Goal: Task Accomplishment & Management: Complete application form

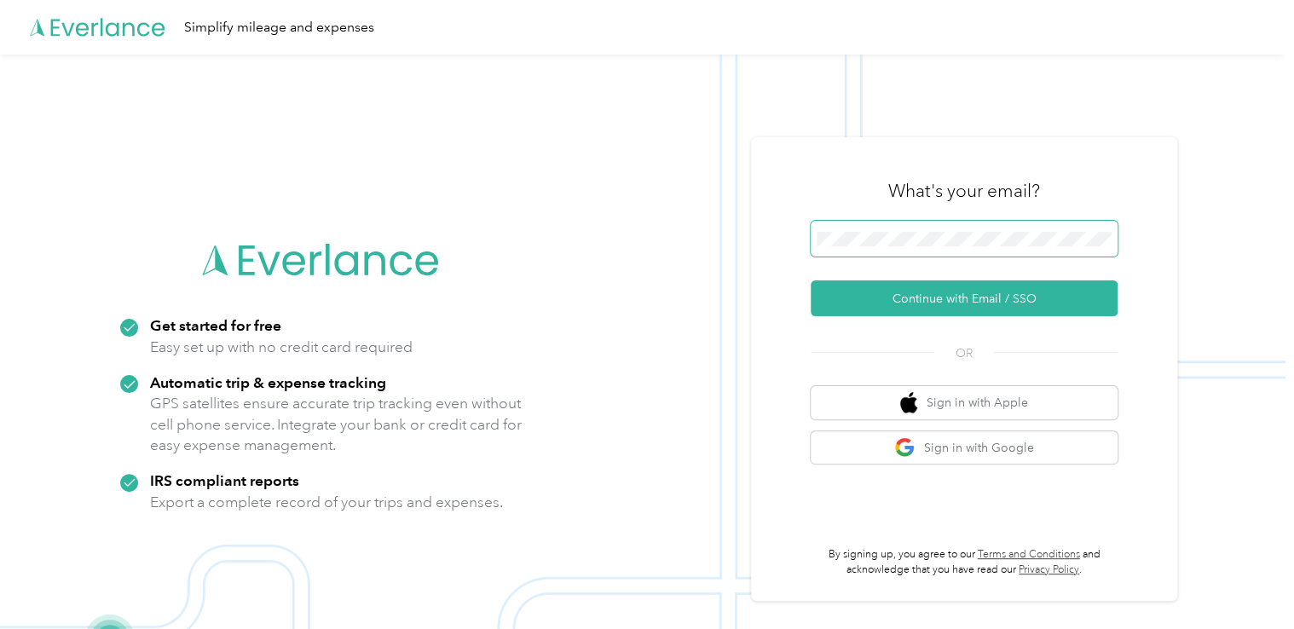
click at [958, 221] on span at bounding box center [964, 239] width 307 height 36
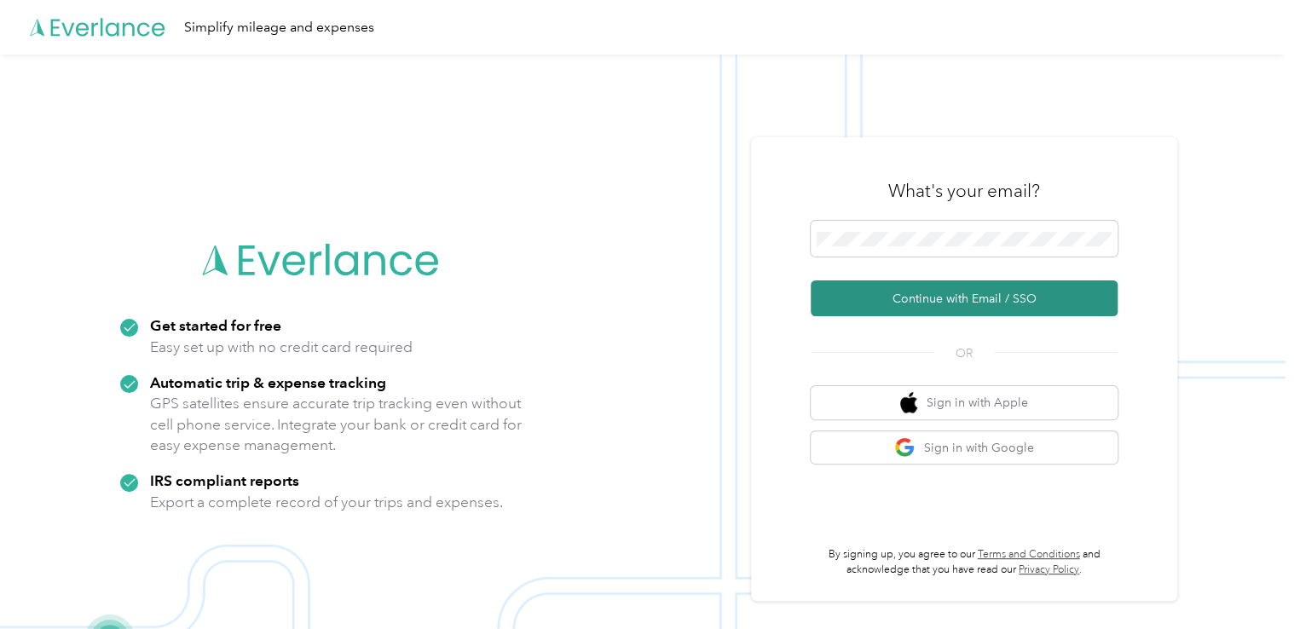
click at [1007, 292] on button "Continue with Email / SSO" at bounding box center [964, 298] width 307 height 36
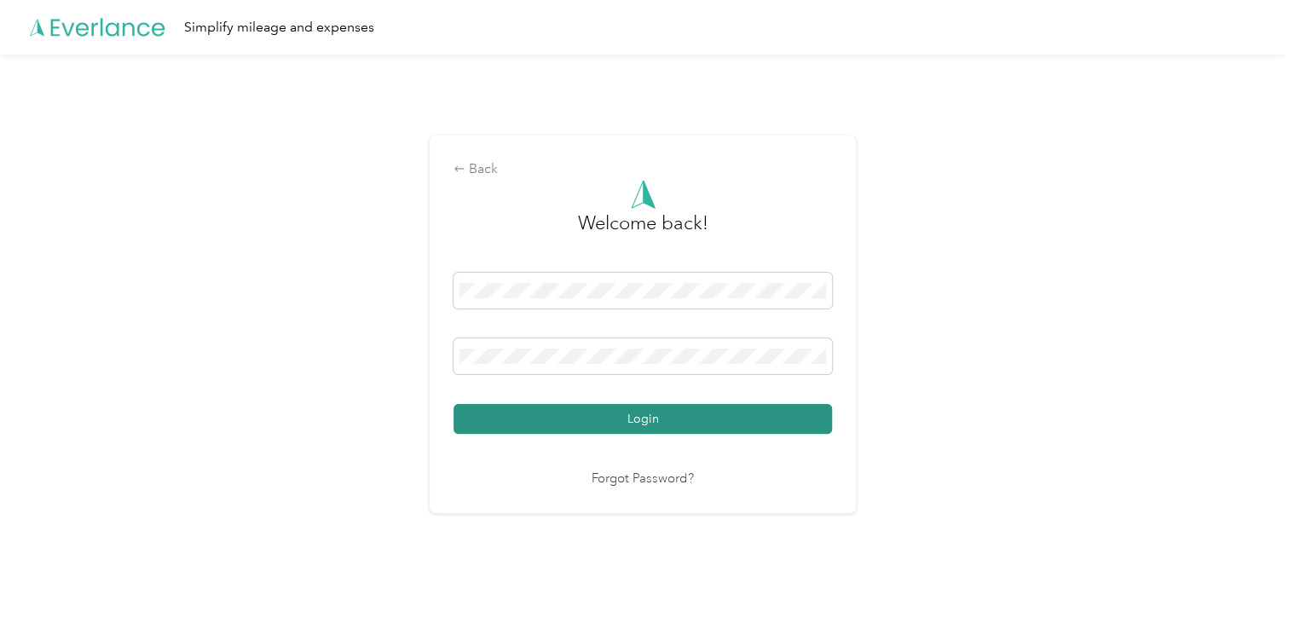
click at [628, 407] on button "Login" at bounding box center [643, 419] width 378 height 30
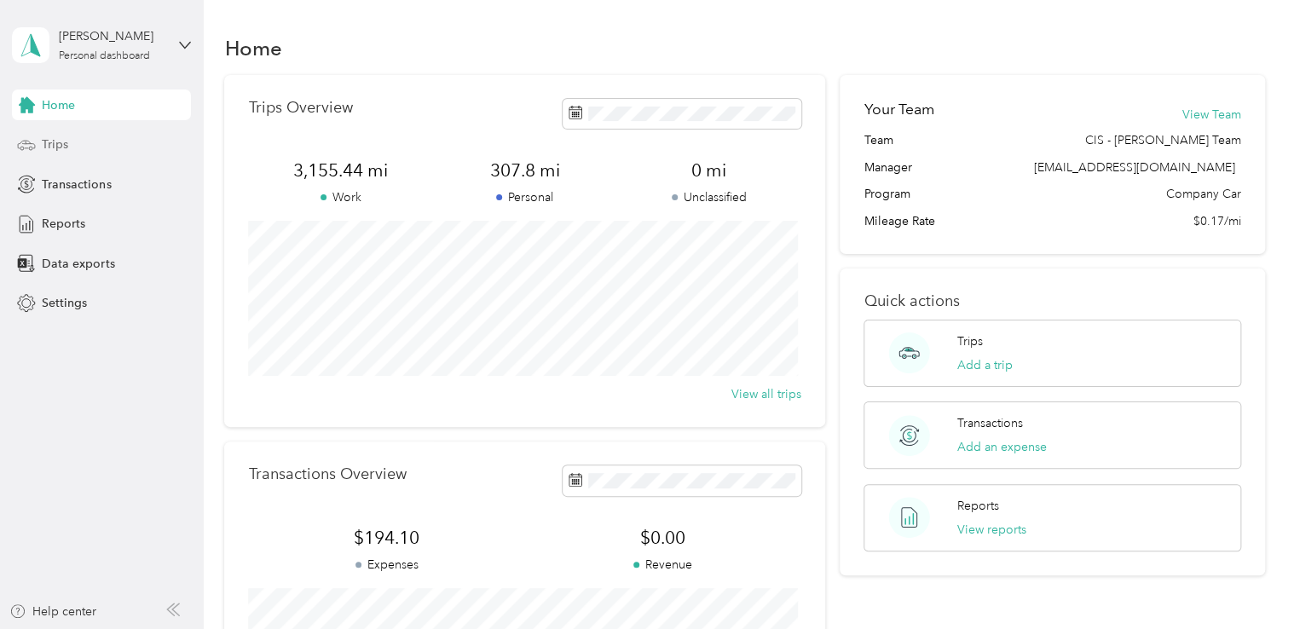
click at [61, 141] on span "Trips" at bounding box center [55, 145] width 26 height 18
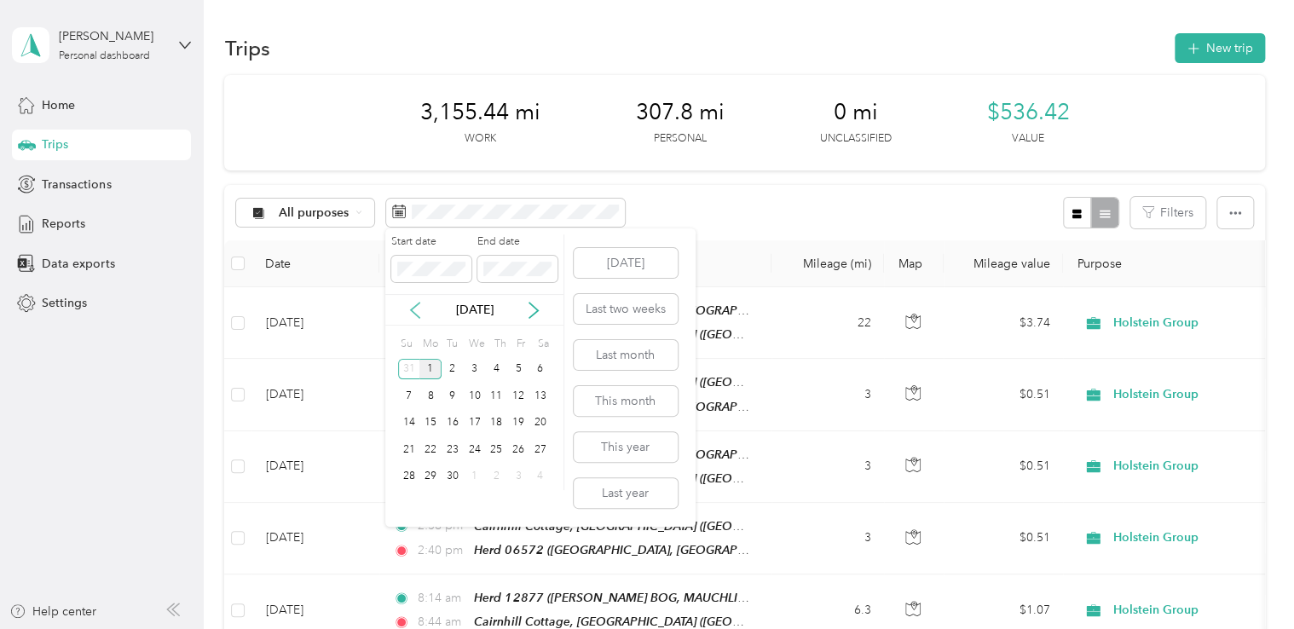
click at [413, 304] on icon at bounding box center [415, 310] width 17 height 17
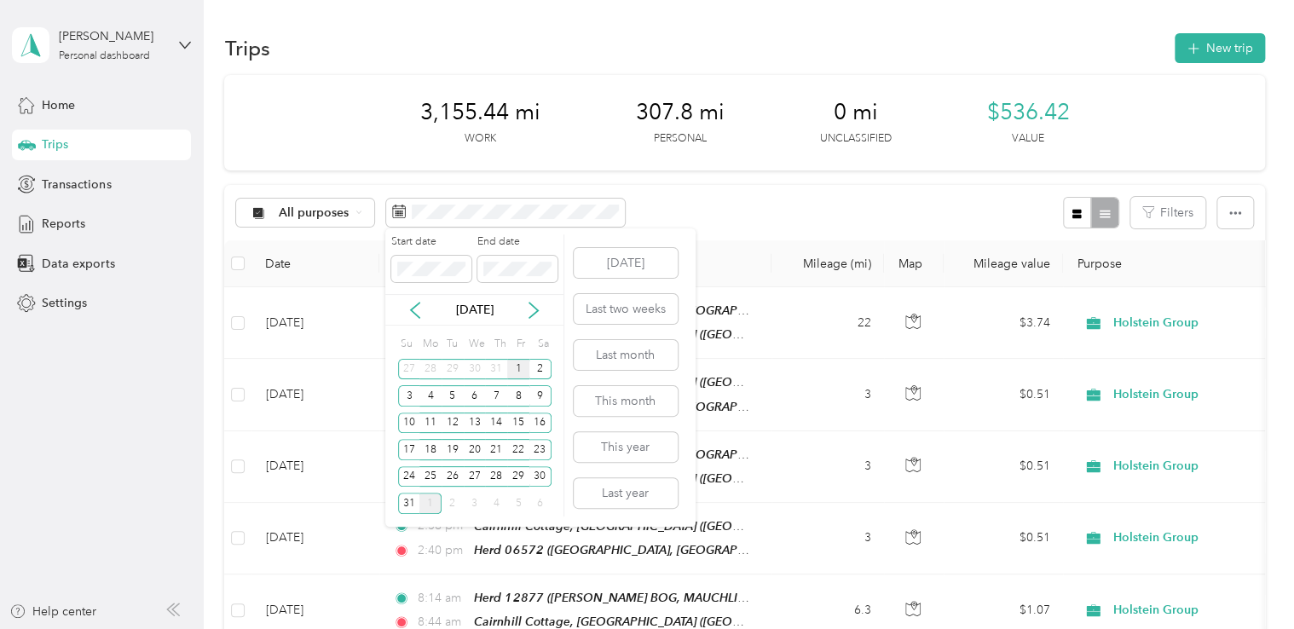
click at [516, 370] on div "1" at bounding box center [518, 369] width 22 height 21
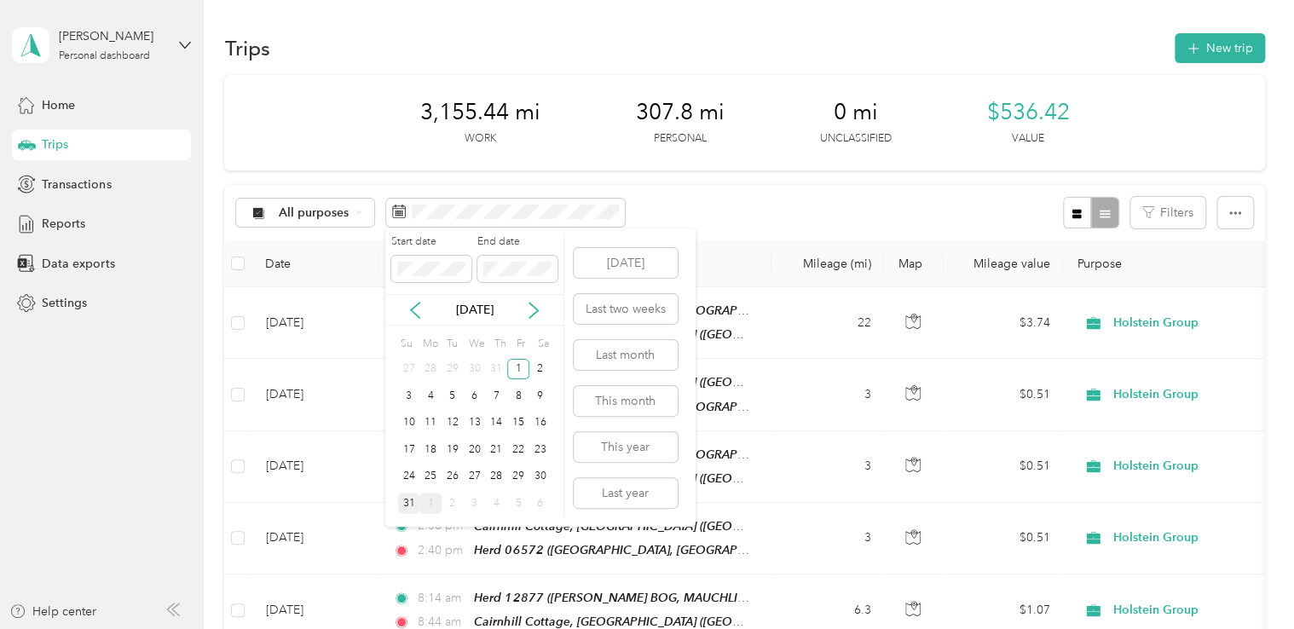
click at [403, 499] on div "31" at bounding box center [409, 503] width 22 height 21
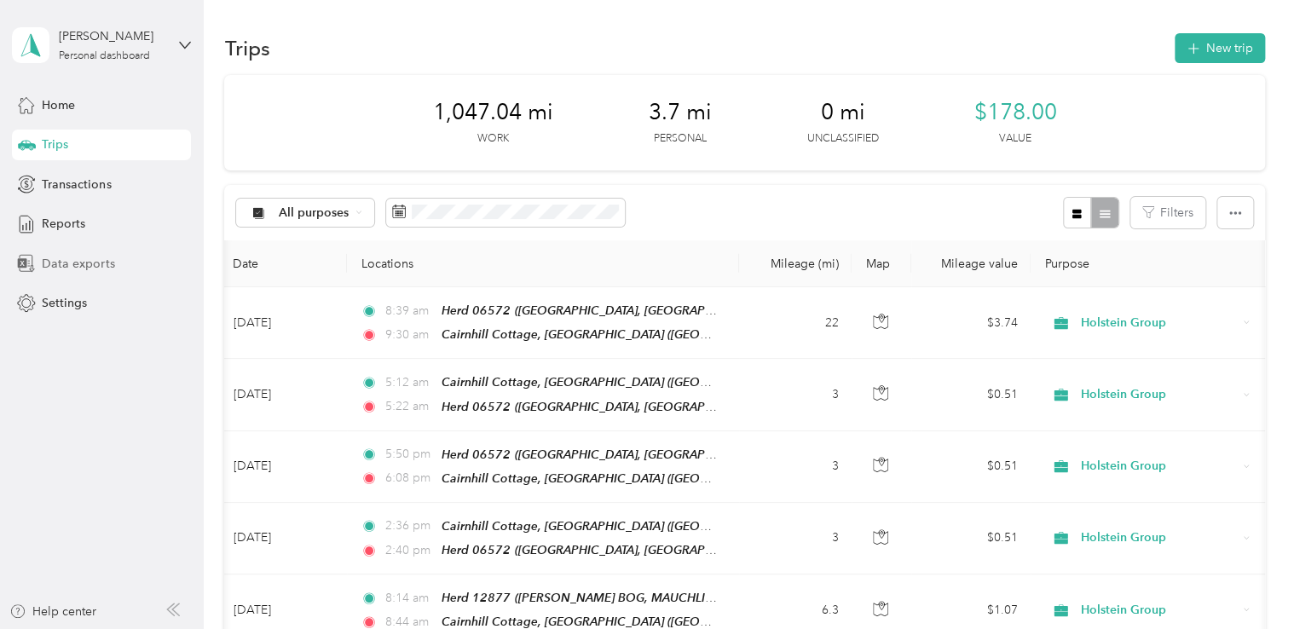
click at [72, 263] on span "Data exports" at bounding box center [78, 264] width 72 height 18
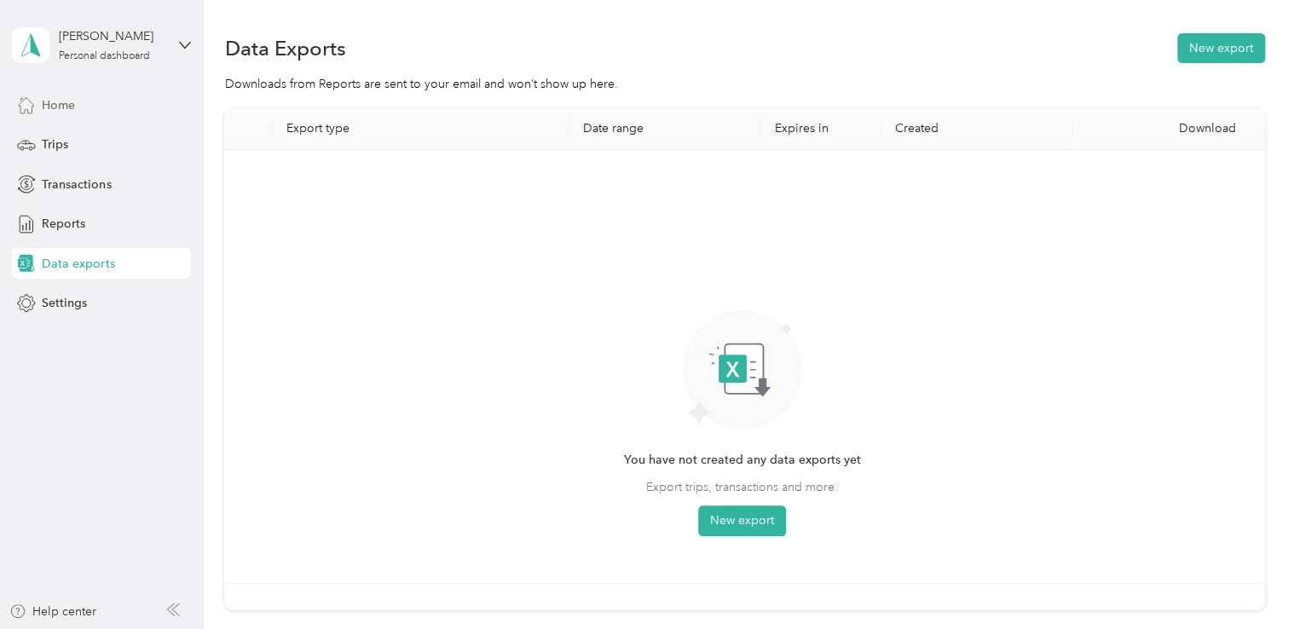
click at [58, 109] on span "Home" at bounding box center [58, 105] width 33 height 18
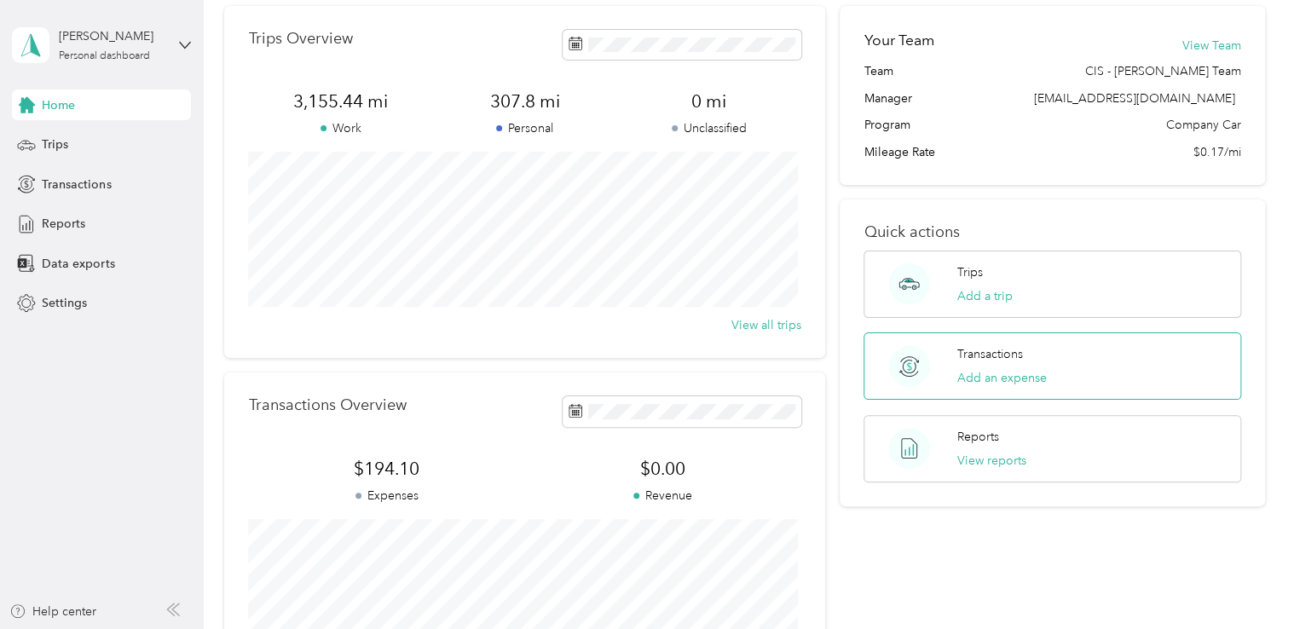
scroll to position [66, 0]
click at [55, 138] on span "Trips" at bounding box center [55, 145] width 26 height 18
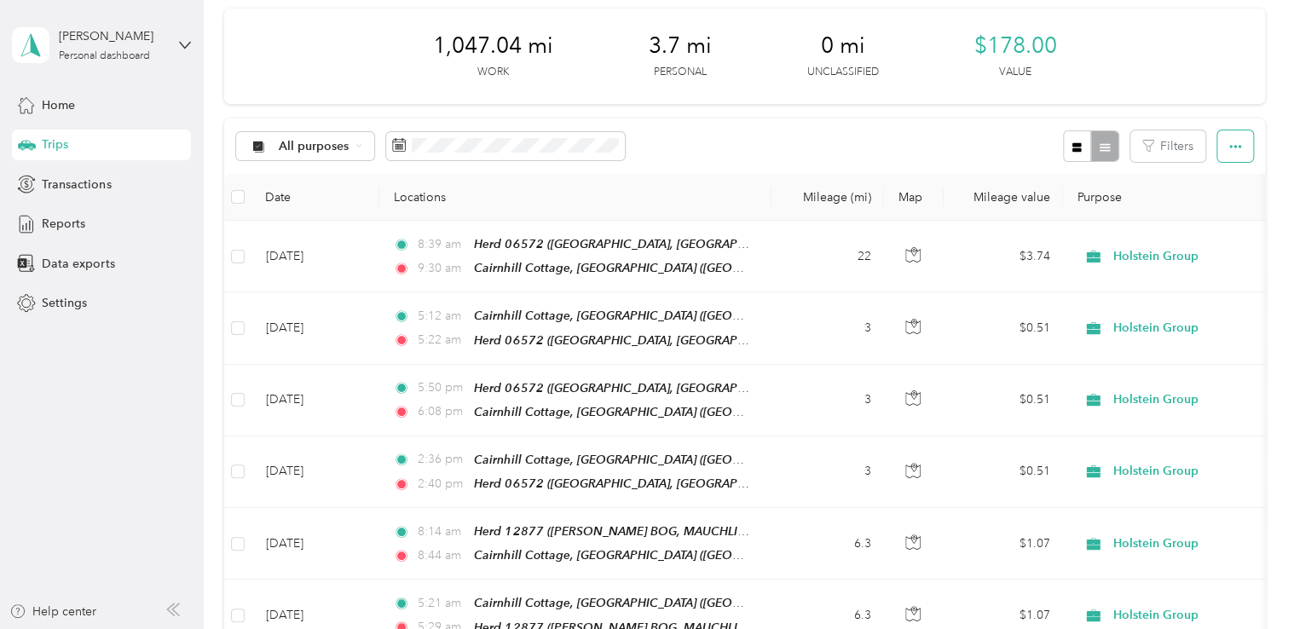
click at [1227, 156] on button "button" at bounding box center [1235, 146] width 36 height 32
click at [1230, 153] on button "button" at bounding box center [1235, 146] width 36 height 32
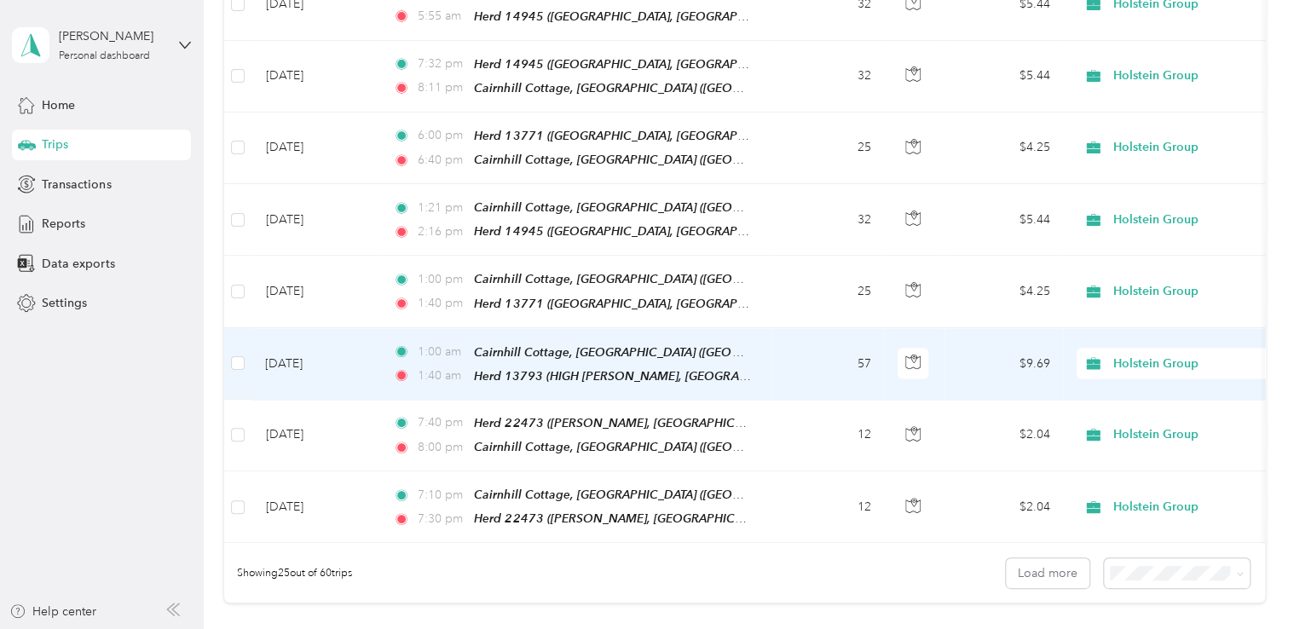
scroll to position [1540, 0]
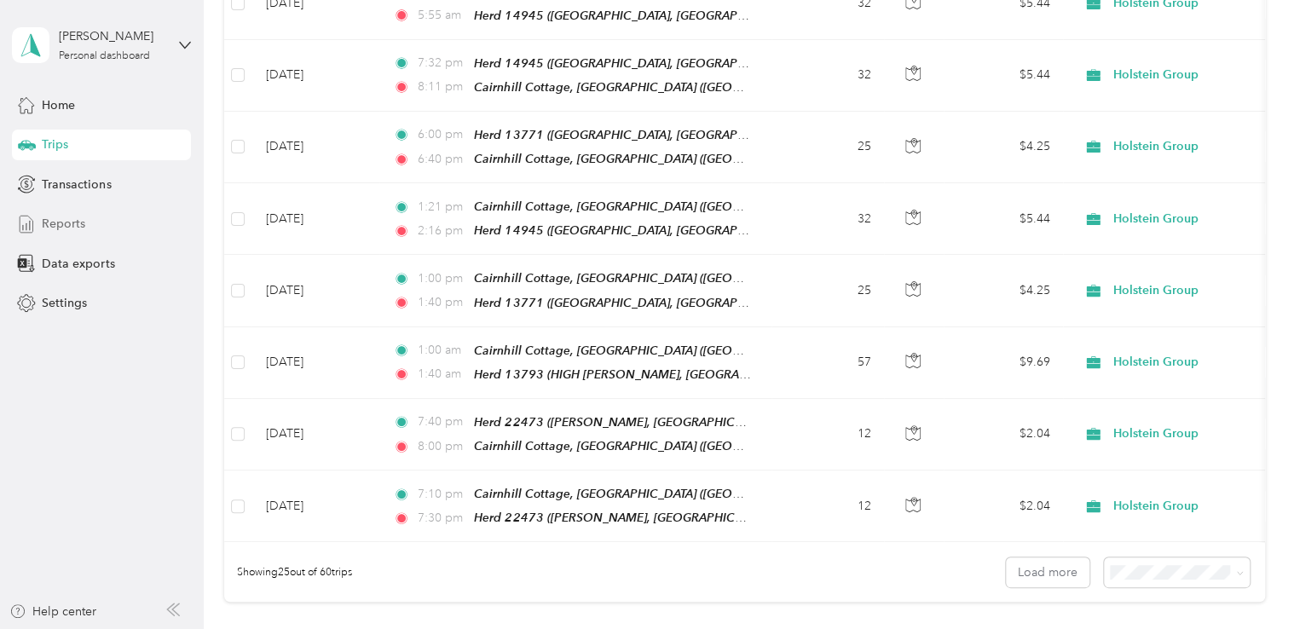
click at [75, 213] on div "Reports" at bounding box center [101, 224] width 179 height 31
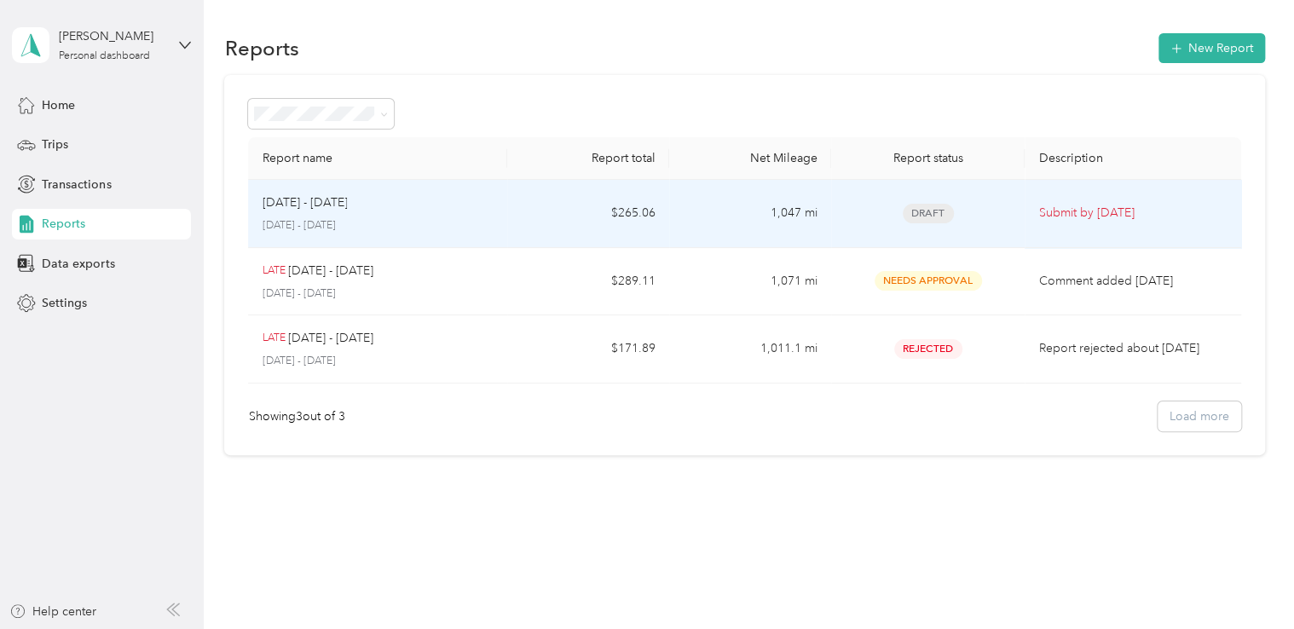
click at [1106, 213] on p "Submit by [DATE]" at bounding box center [1132, 213] width 188 height 19
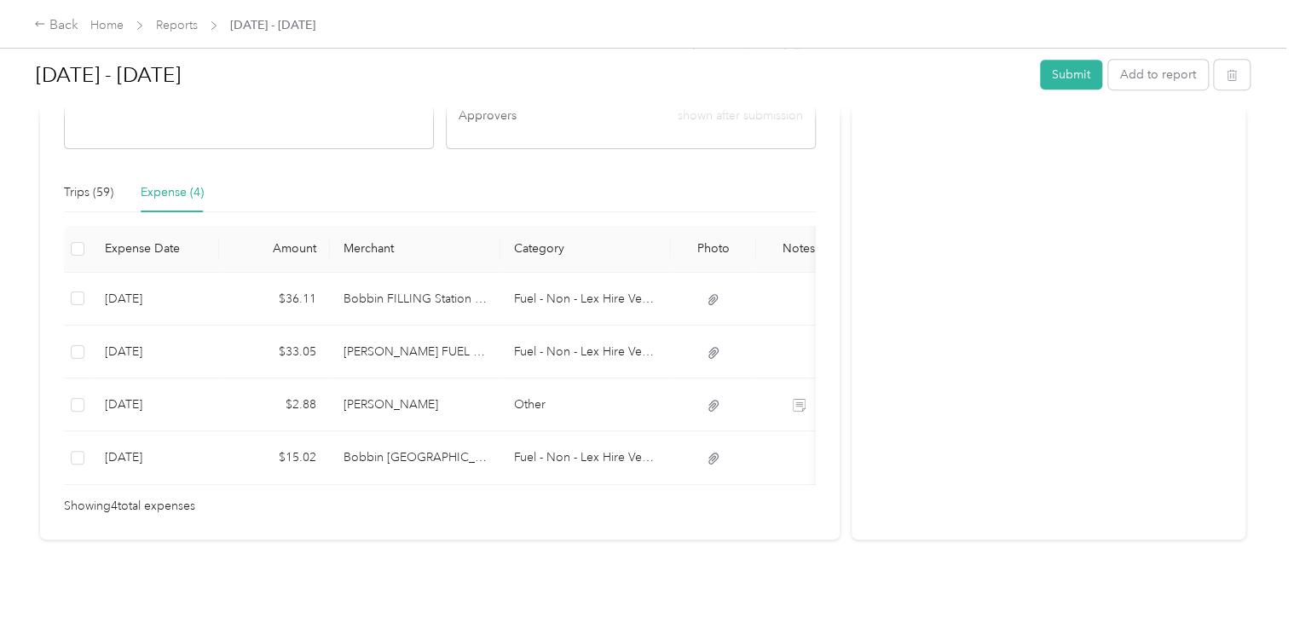
scroll to position [402, 0]
click at [203, 236] on th "Expense Date" at bounding box center [155, 249] width 128 height 47
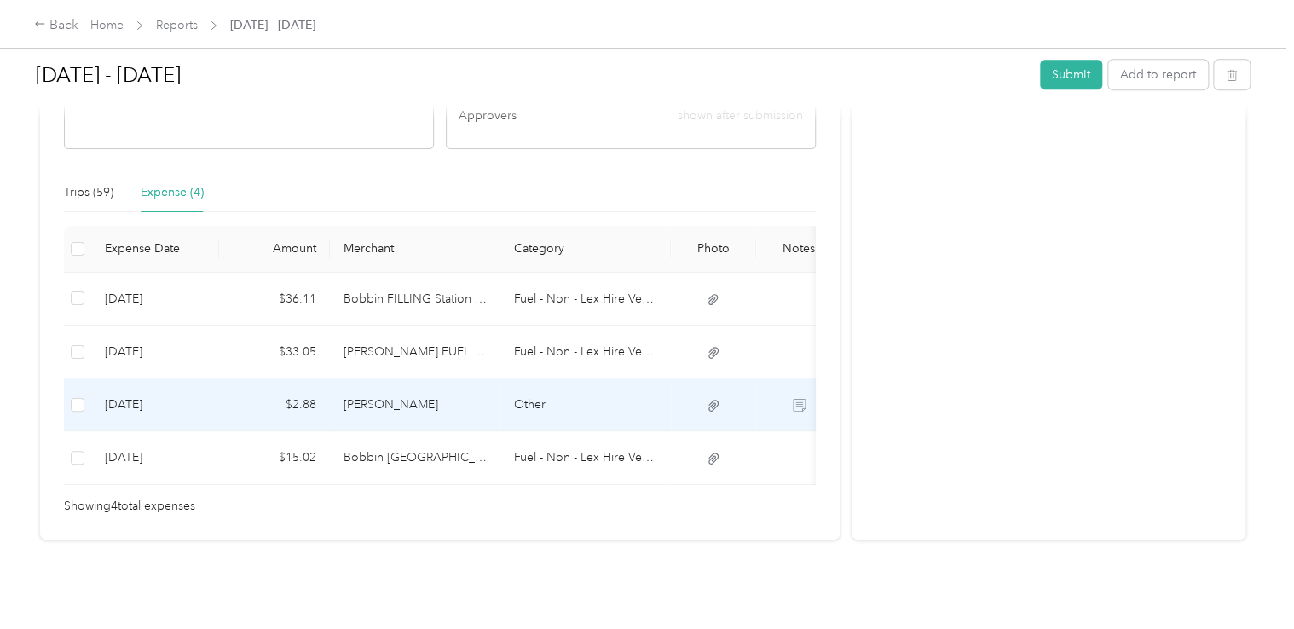
click at [810, 379] on td at bounding box center [798, 404] width 85 height 53
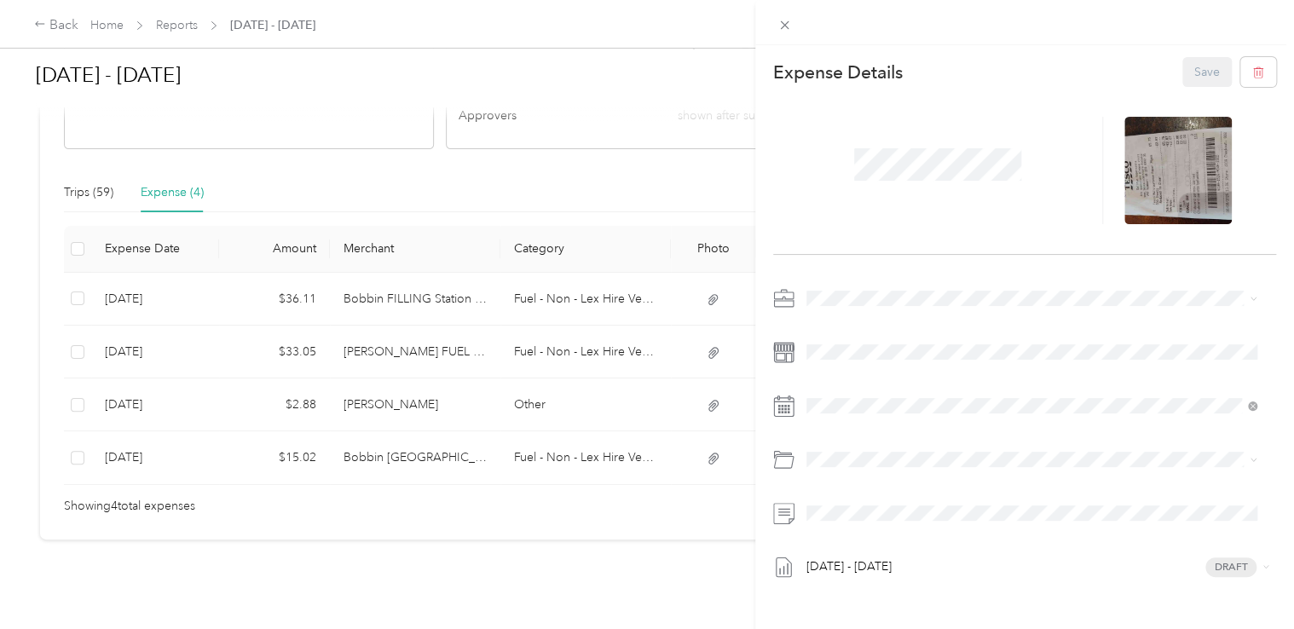
click at [719, 265] on div "This expense cannot be edited because it is either under review, approved, or p…" at bounding box center [647, 314] width 1294 height 629
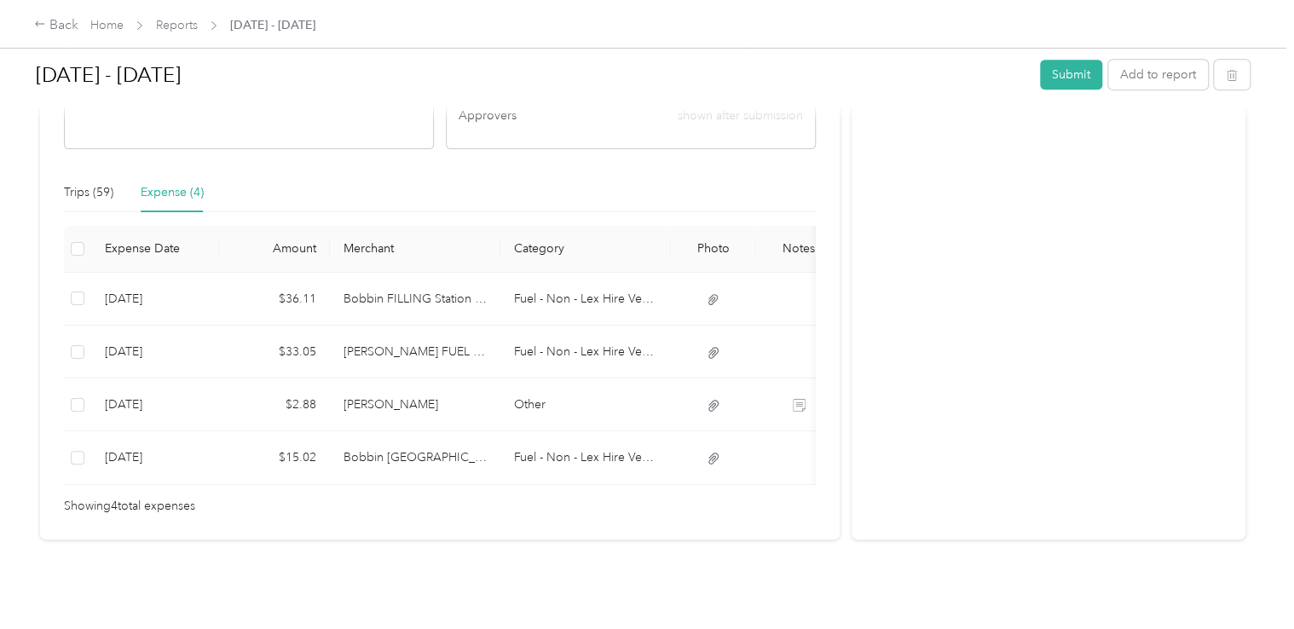
click at [1013, 230] on div "Activity and Comments" at bounding box center [1049, 147] width 394 height 783
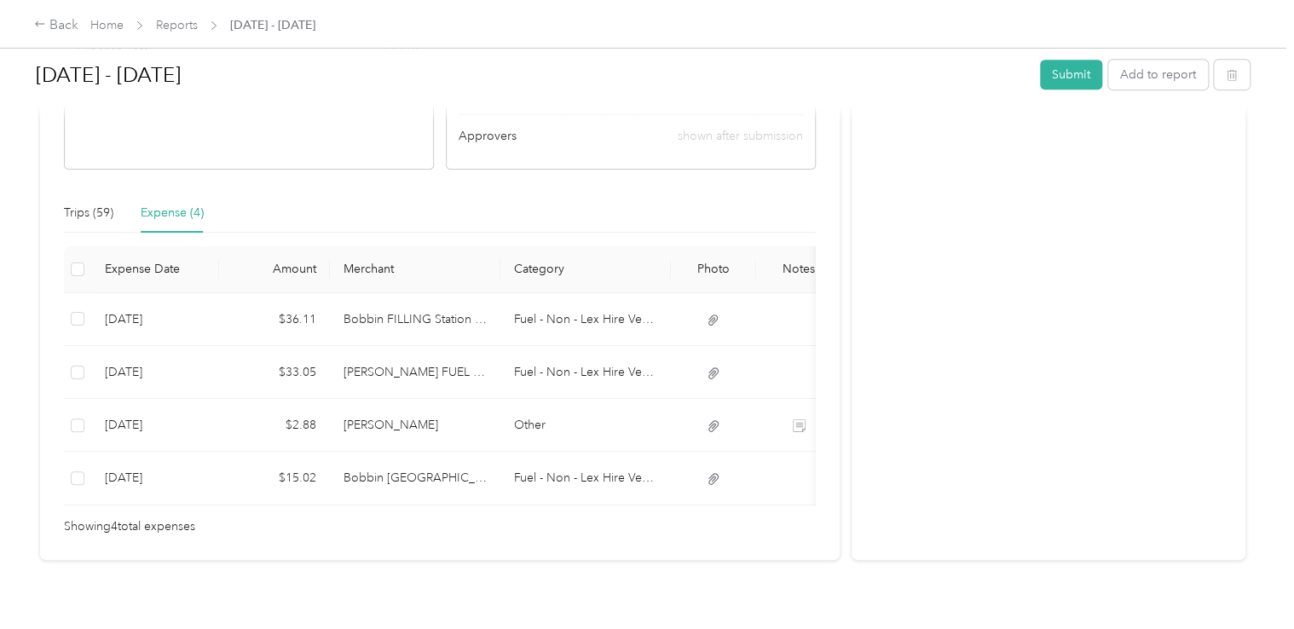
scroll to position [355, 0]
click at [1069, 75] on button "Submit" at bounding box center [1071, 75] width 62 height 30
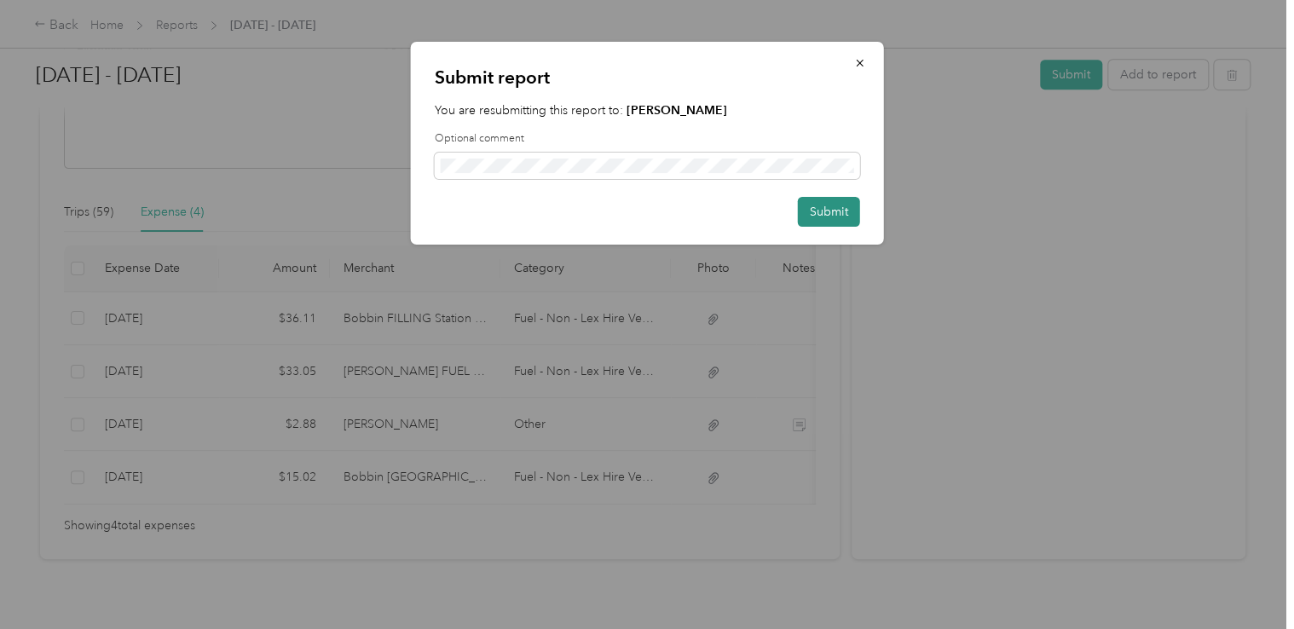
click at [823, 211] on button "Submit" at bounding box center [829, 212] width 62 height 30
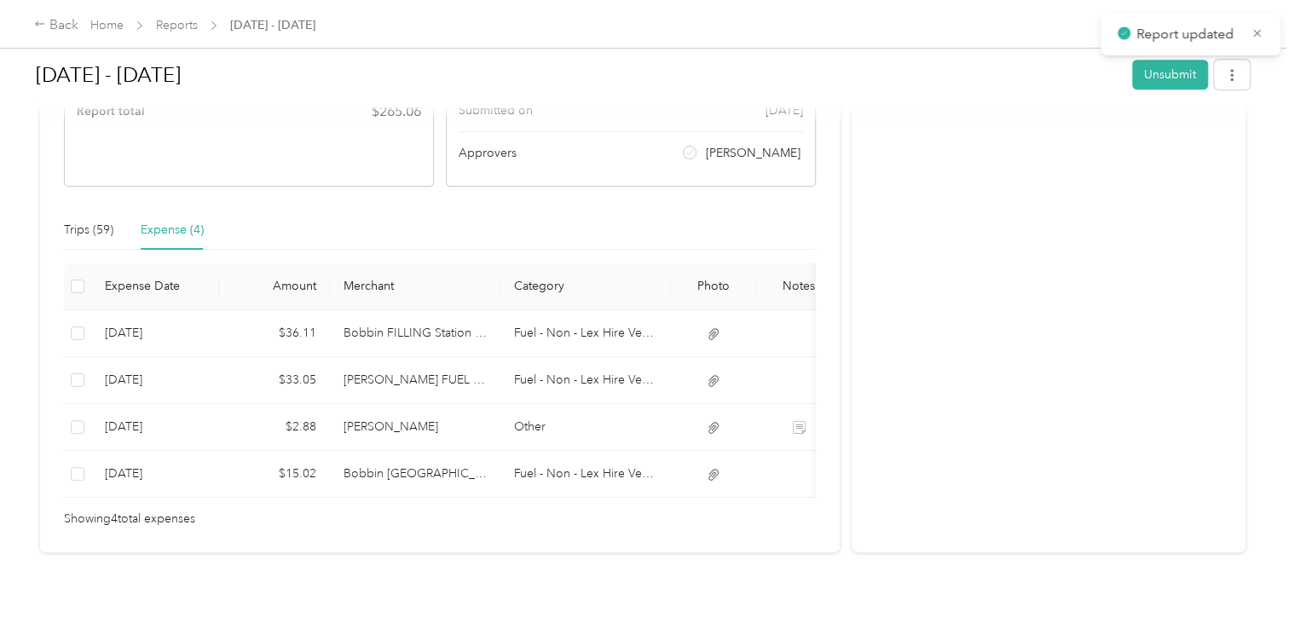
scroll to position [372, 0]
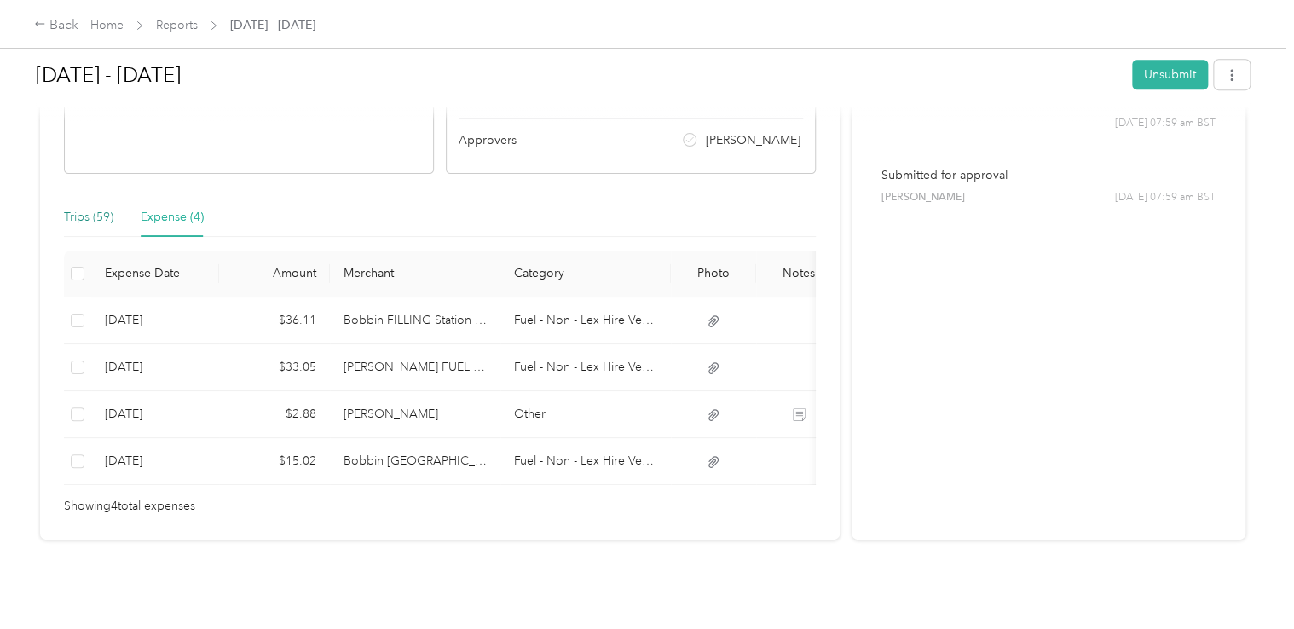
click at [85, 216] on div "Trips (59)" at bounding box center [88, 217] width 49 height 19
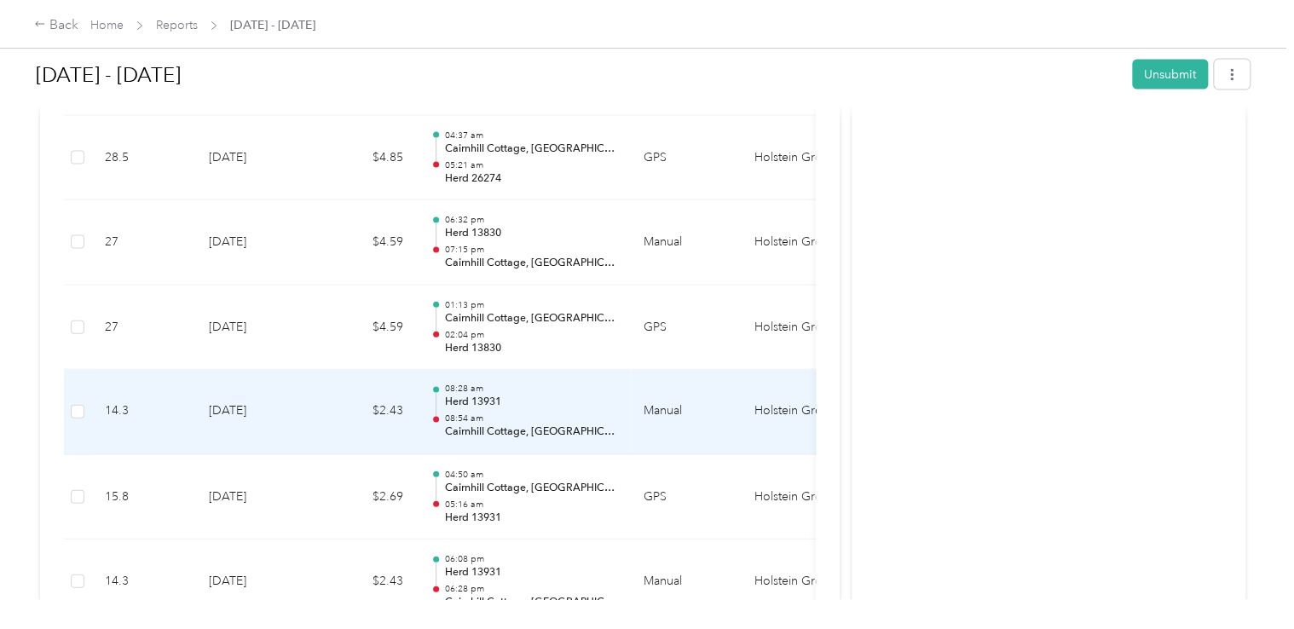
scroll to position [5198, 0]
